Goal: Register for event/course

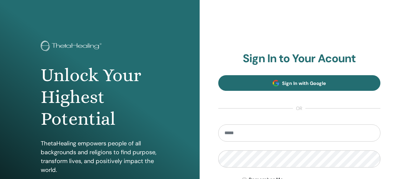
type input "**********"
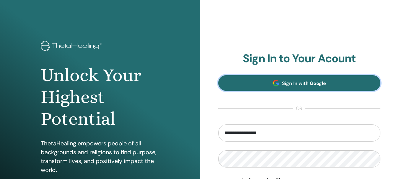
click at [314, 83] on span "Sign In with Google" at bounding box center [304, 83] width 44 height 6
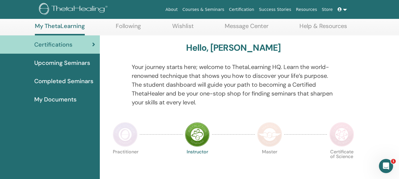
click at [68, 59] on span "Upcoming Seminars" at bounding box center [62, 63] width 56 height 9
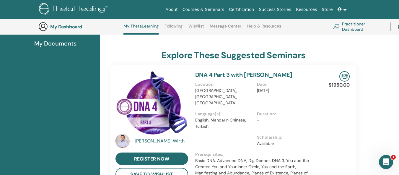
scroll to position [104, 0]
